Goal: Task Accomplishment & Management: Manage account settings

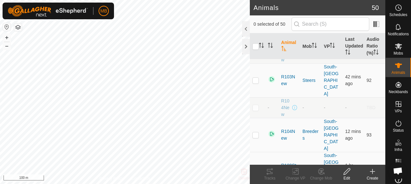
scroll to position [96, 0]
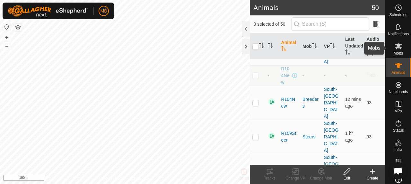
click at [400, 48] on es-mob-svg-icon at bounding box center [399, 46] width 12 height 10
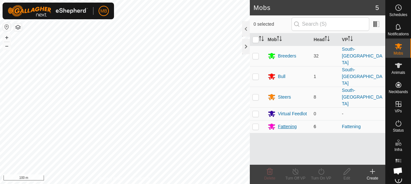
click at [290, 123] on div "Fattening" at bounding box center [287, 126] width 19 height 7
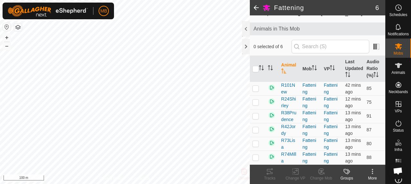
scroll to position [67, 0]
click at [255, 155] on p-checkbox at bounding box center [255, 157] width 6 height 5
click at [272, 171] on icon at bounding box center [270, 172] width 8 height 8
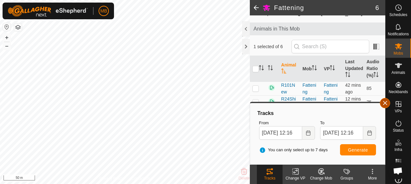
click at [383, 107] on button "button" at bounding box center [385, 103] width 10 height 10
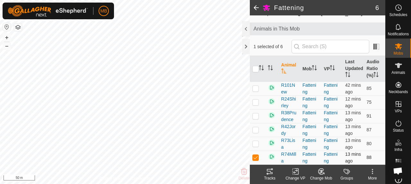
click at [256, 156] on p-checkbox at bounding box center [255, 157] width 6 height 5
checkbox input "false"
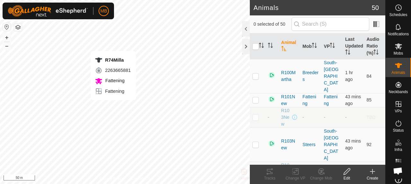
checkbox input "true"
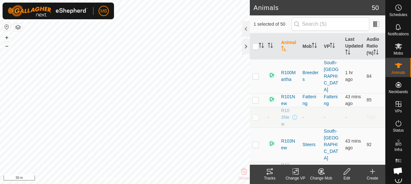
click at [268, 169] on icon at bounding box center [270, 171] width 6 height 5
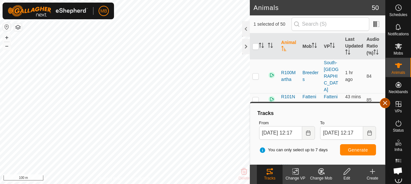
click at [384, 105] on button "button" at bounding box center [385, 103] width 10 height 10
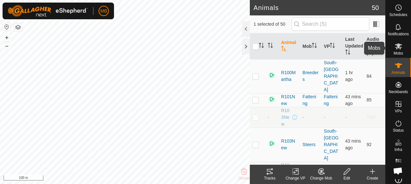
click at [401, 55] on div "Mobs" at bounding box center [398, 48] width 25 height 19
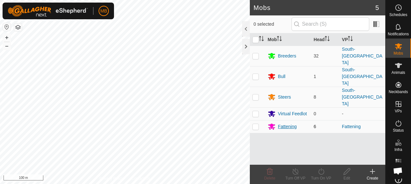
click at [284, 123] on div "Fattening" at bounding box center [287, 126] width 19 height 7
